Goal: Find specific page/section: Find specific page/section

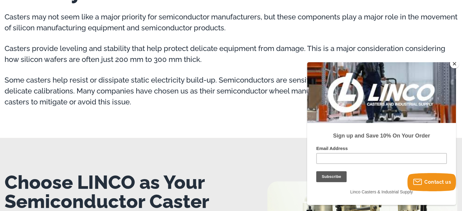
scroll to position [699, 0]
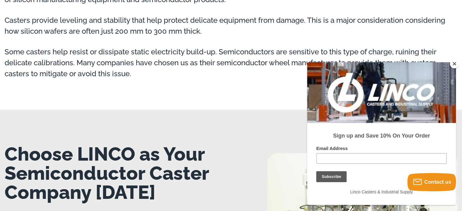
drag, startPoint x: 466, startPoint y: 90, endPoint x: 462, endPoint y: 114, distance: 24.3
click at [462, 114] on html "menu search cart cart-close right wishlist arrow-down star star-empty chevron-r…" at bounding box center [231, 28] width 462 height 1455
click at [455, 64] on button "Close" at bounding box center [454, 63] width 9 height 9
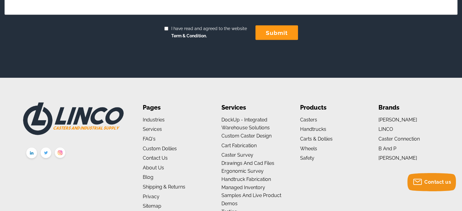
scroll to position [1244, 0]
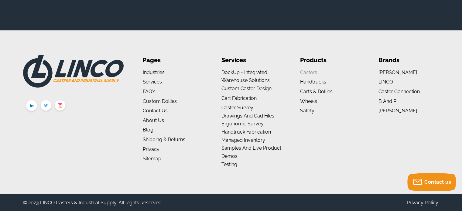
click at [308, 71] on link "Casters" at bounding box center [308, 73] width 17 height 6
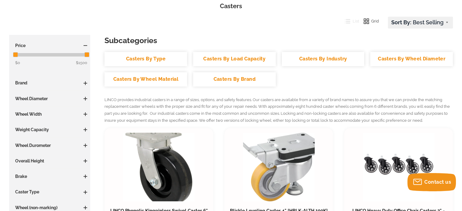
scroll to position [61, 0]
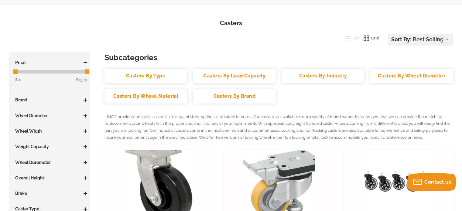
click at [330, 78] on link "Casters By Industry" at bounding box center [323, 76] width 83 height 14
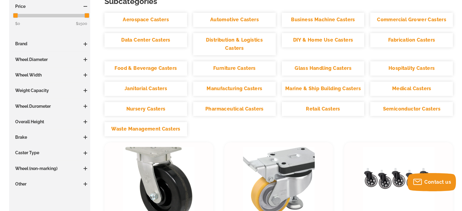
scroll to position [203, 0]
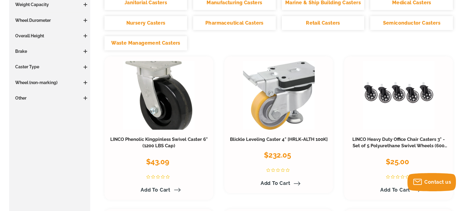
click at [416, 23] on link "Semiconductor Casters" at bounding box center [411, 23] width 83 height 14
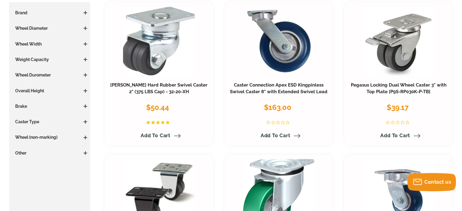
scroll to position [108, 0]
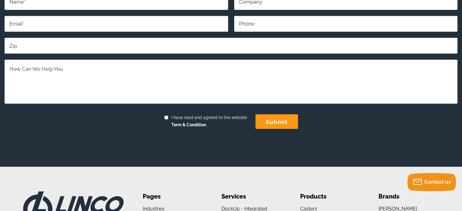
scroll to position [1244, 0]
